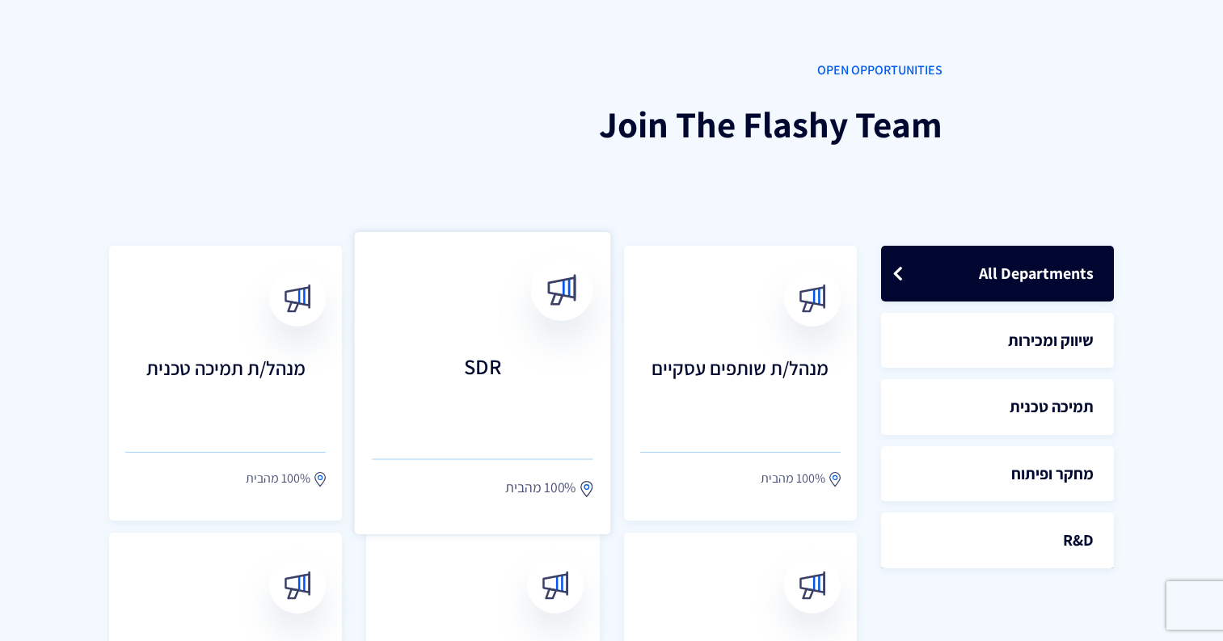
scroll to position [279, 0]
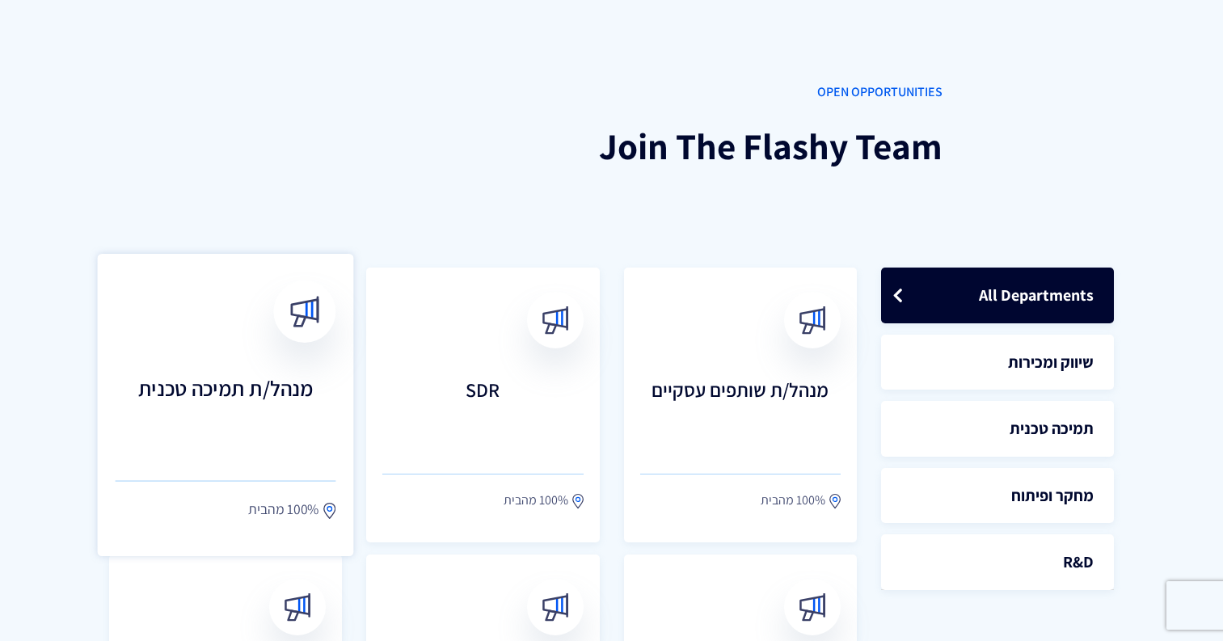
click at [281, 376] on h3 "מנהל/ת תמיכה טכנית" at bounding box center [226, 411] width 221 height 71
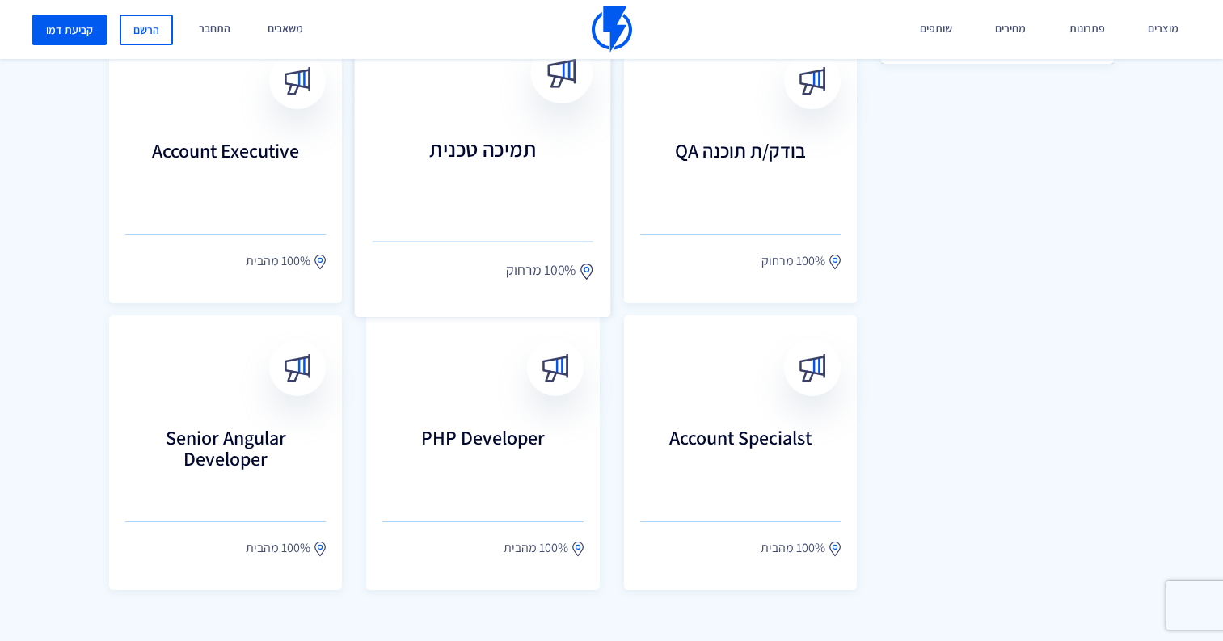
scroll to position [865, 0]
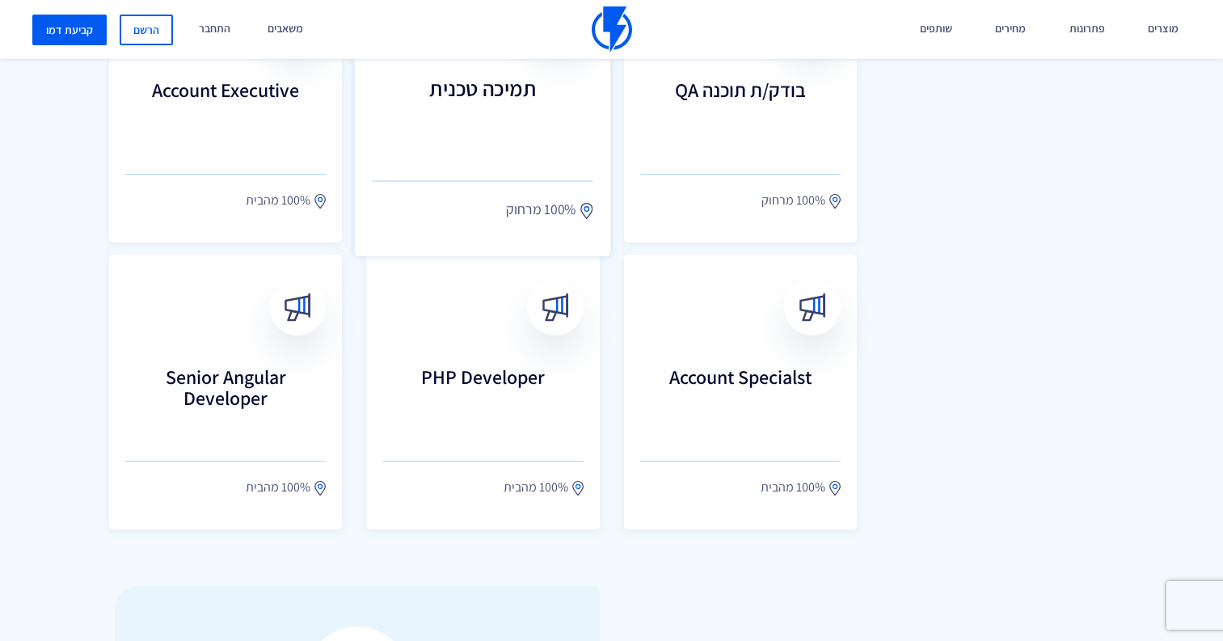
click at [508, 133] on h3 "תמיכה טכנית" at bounding box center [483, 111] width 221 height 71
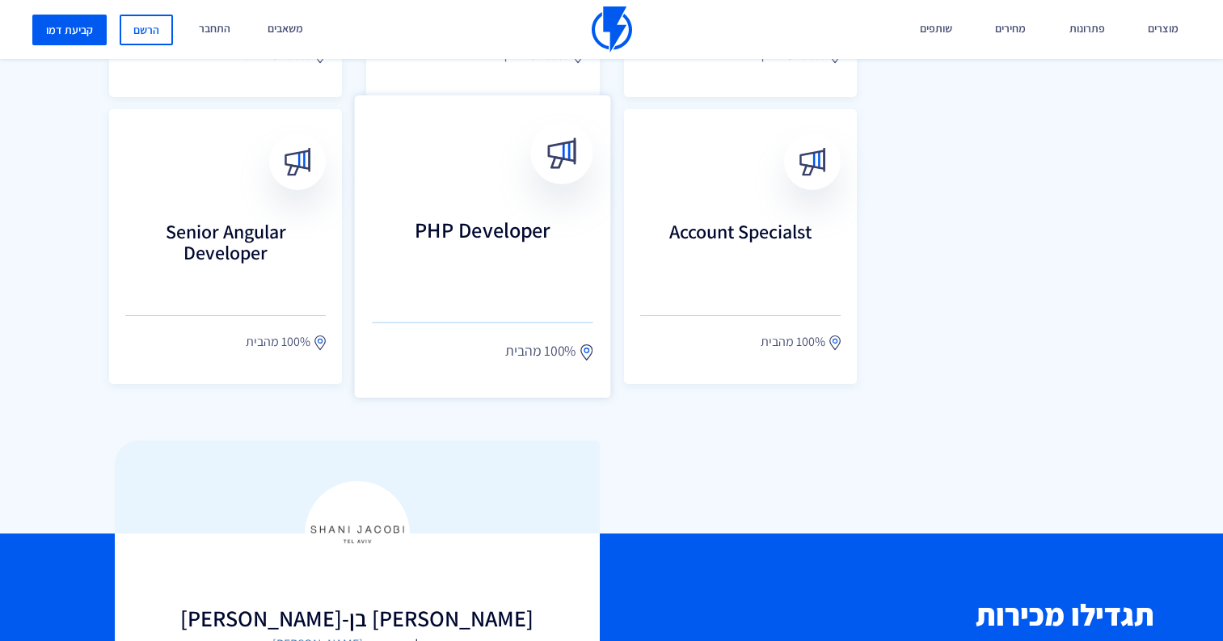
scroll to position [1015, 0]
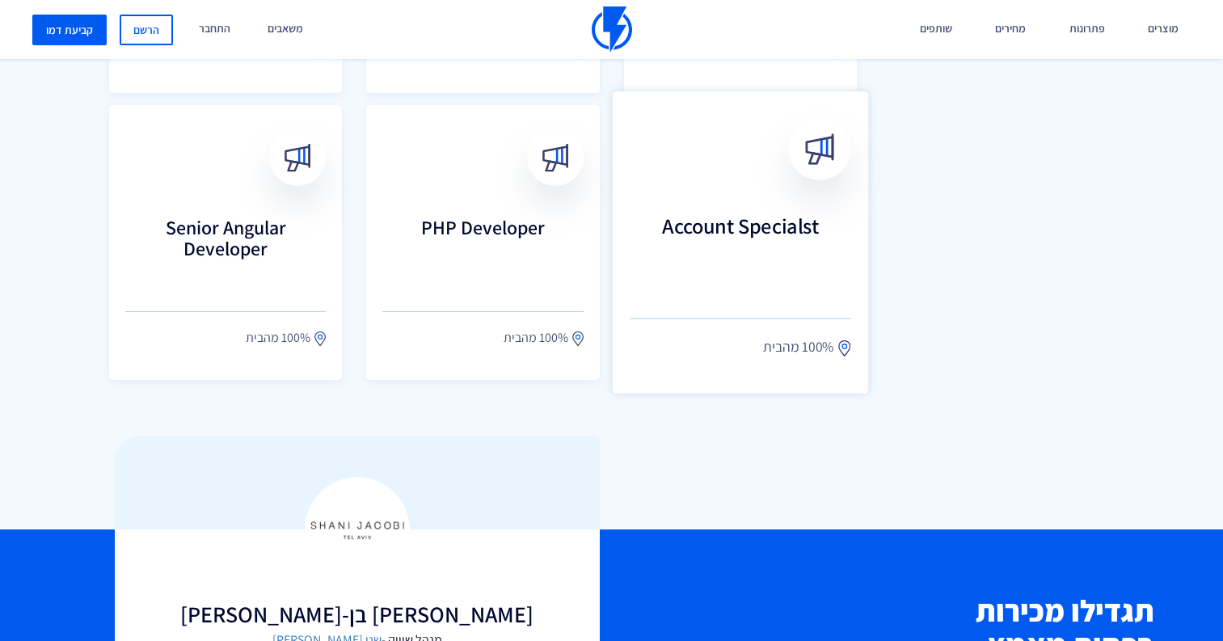
click at [715, 247] on h3 "Account Specialst" at bounding box center [739, 248] width 221 height 71
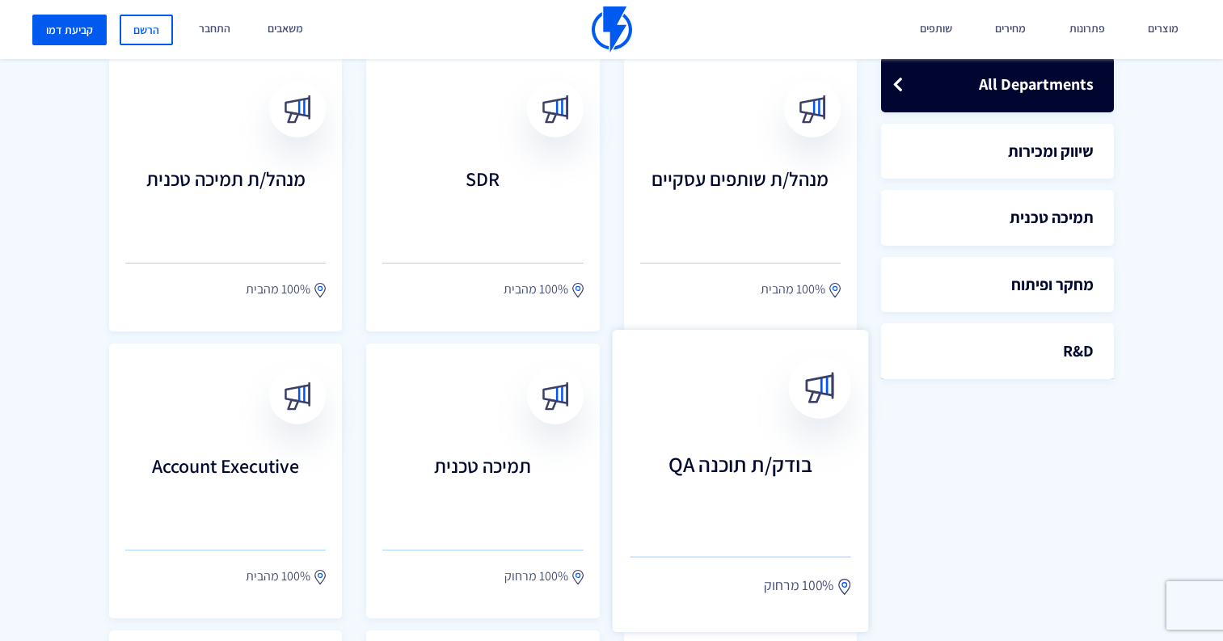
scroll to position [459, 0]
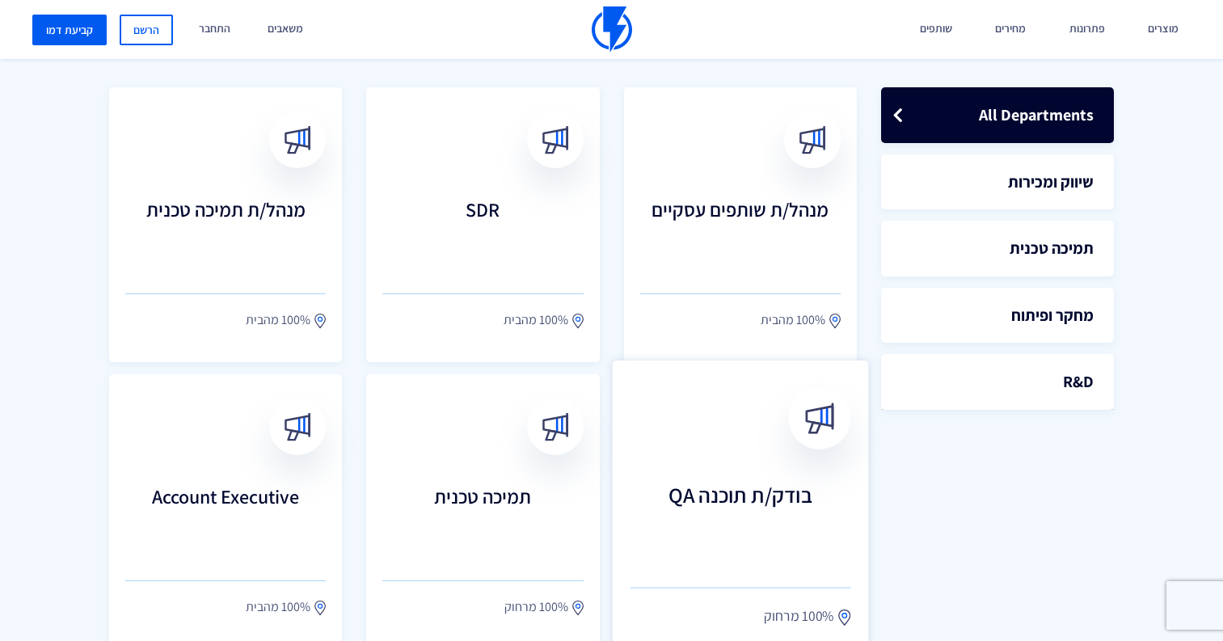
click at [709, 476] on link "בודק/ת תוכנה QA 100% מרחוק" at bounding box center [740, 511] width 256 height 302
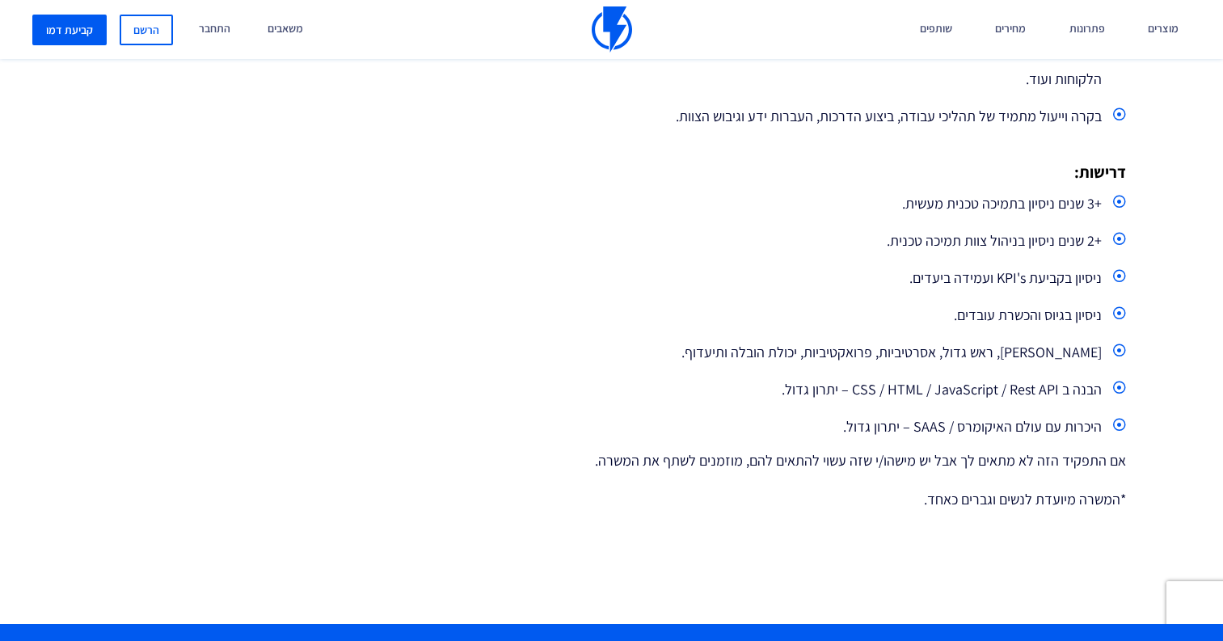
scroll to position [701, 0]
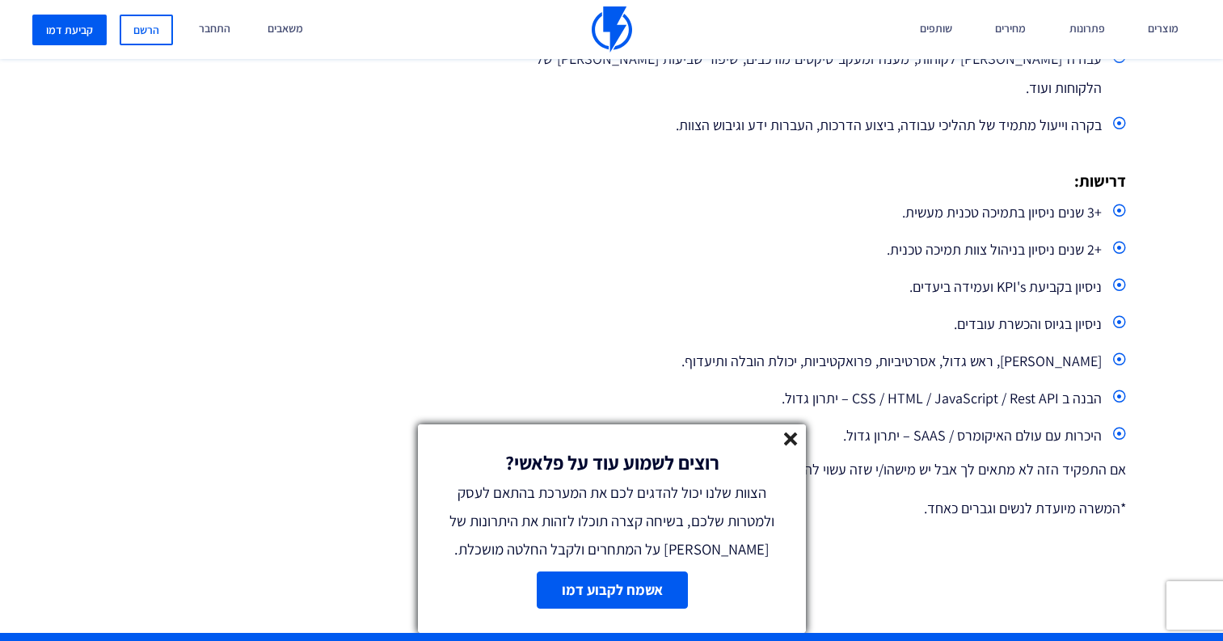
click at [783, 445] on div "רוצים לשמוע עוד על פלאשי? הצוות שלנו יכול להדגים לכם את המערכת בהתאם לעסק ולמטר…" at bounding box center [612, 493] width 388 height 139
click at [793, 439] on icon at bounding box center [791, 439] width 14 height 14
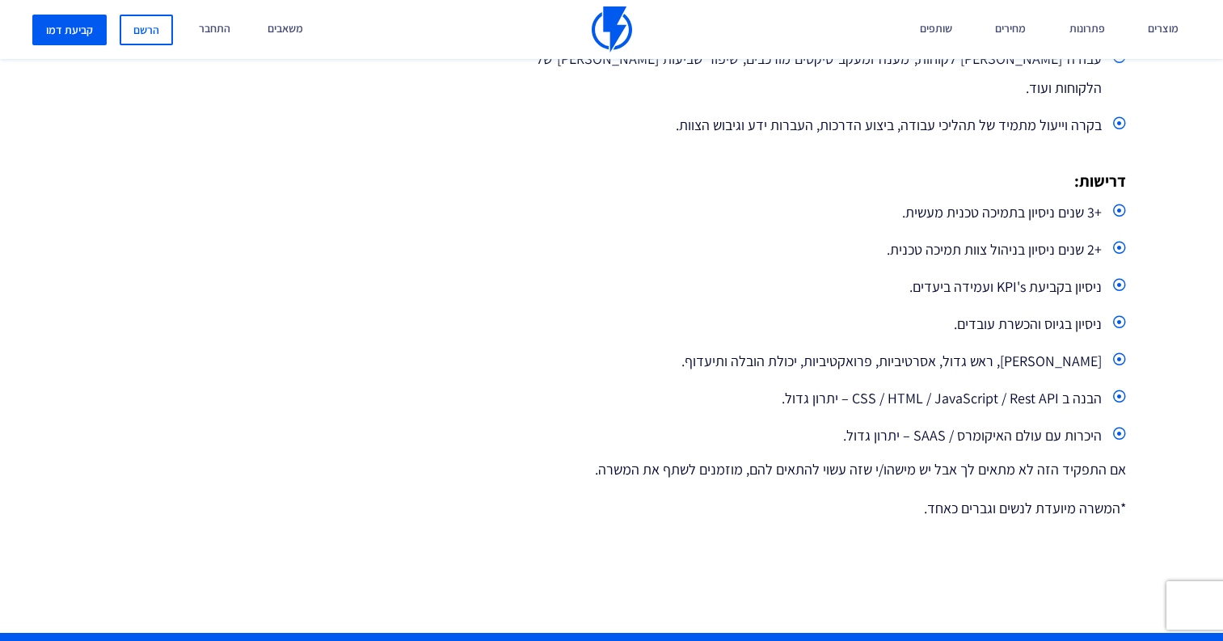
scroll to position [702, 0]
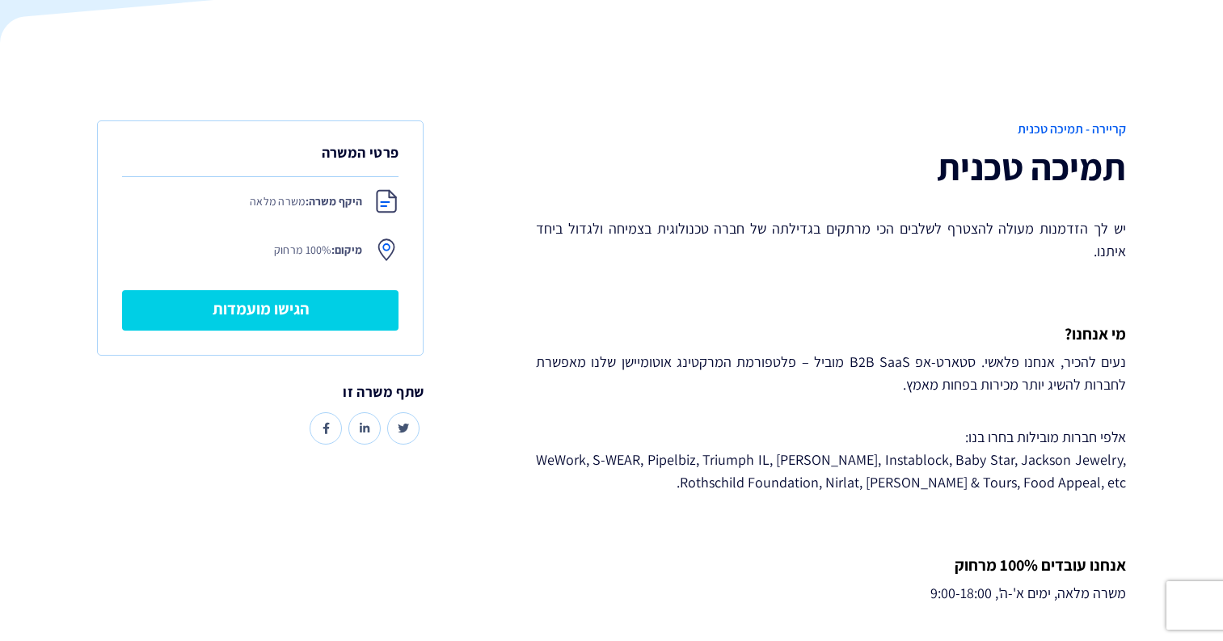
scroll to position [216, 0]
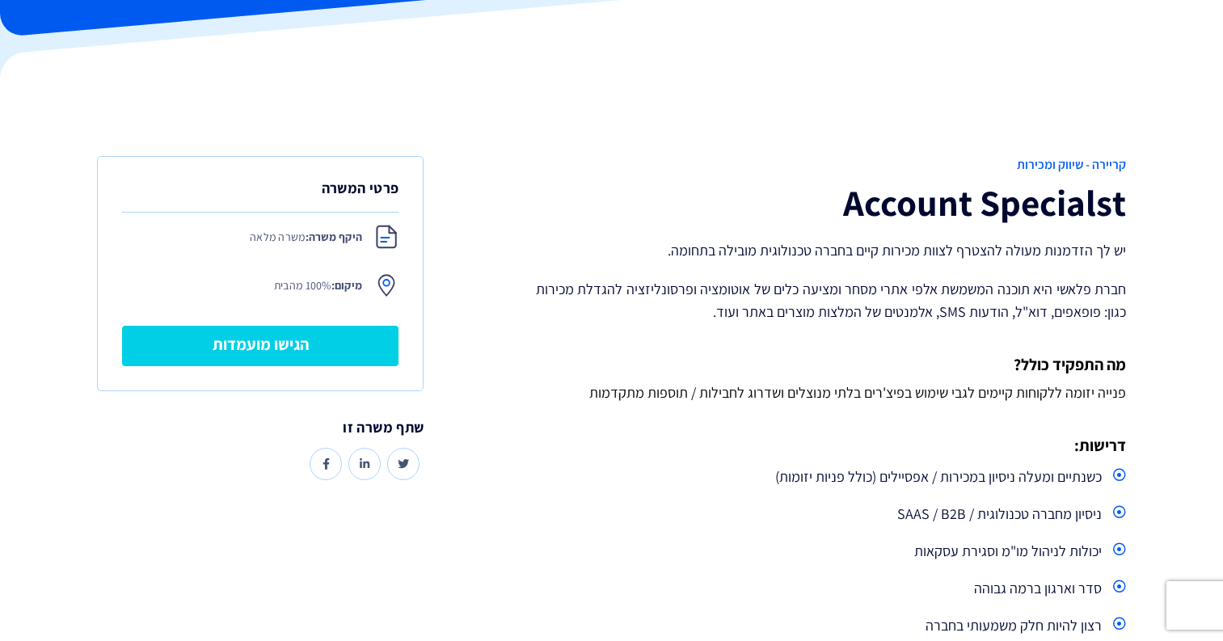
scroll to position [187, 0]
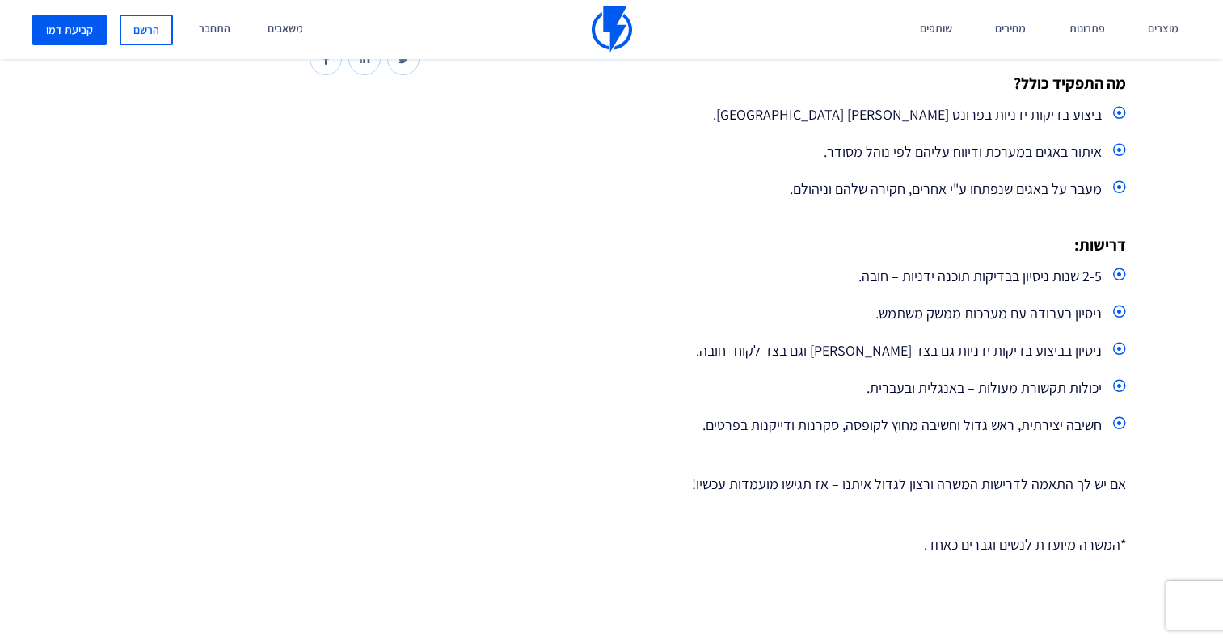
scroll to position [643, 0]
